Goal: Transaction & Acquisition: Download file/media

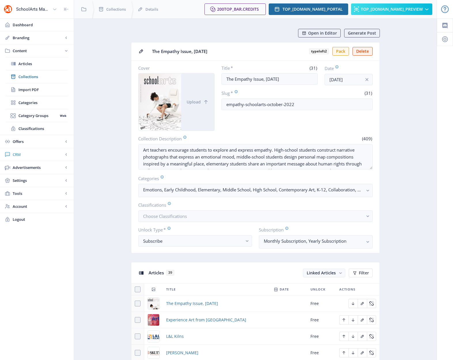
click at [20, 153] on span "CRM" at bounding box center [38, 154] width 51 height 6
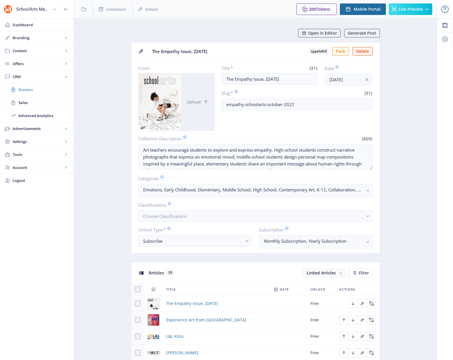
click at [31, 90] on span "Readers" at bounding box center [43, 90] width 50 height 6
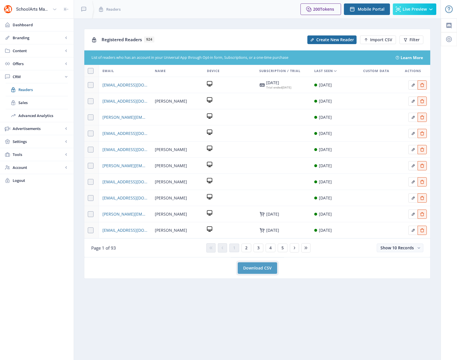
click at [253, 272] on link "Download CSV" at bounding box center [257, 268] width 39 height 12
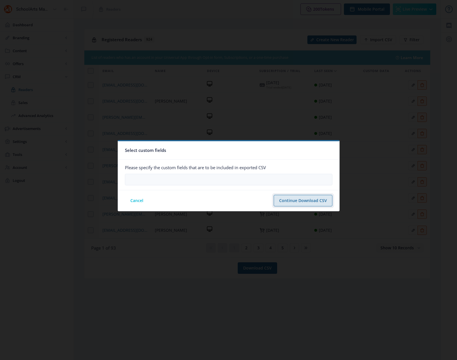
click at [283, 198] on button "Continue Download CSV" at bounding box center [303, 201] width 59 height 12
